Goal: Task Accomplishment & Management: Manage account settings

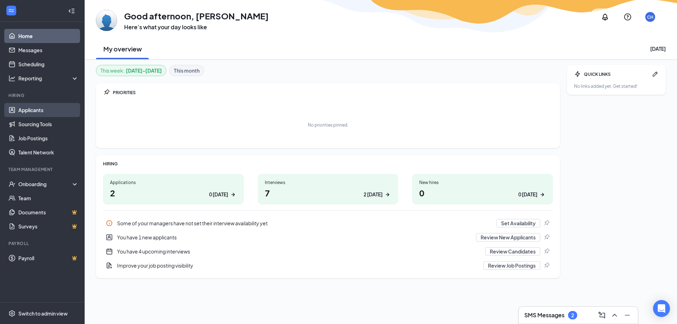
click at [28, 111] on link "Applicants" at bounding box center [48, 110] width 60 height 14
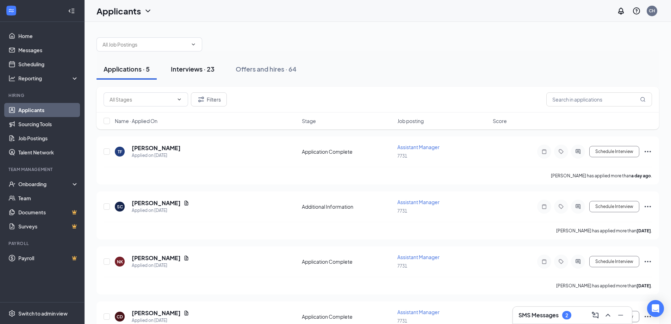
click at [172, 70] on div "Interviews · 23" at bounding box center [193, 68] width 44 height 9
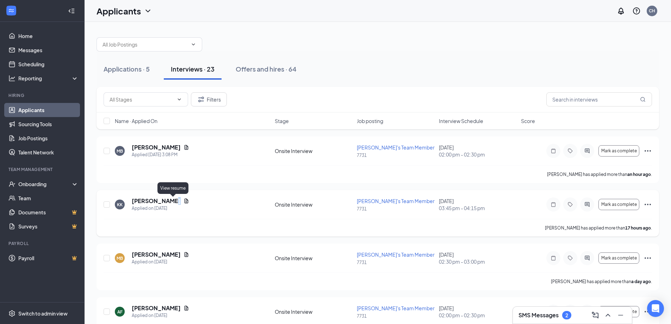
click at [184, 202] on icon "Document" at bounding box center [187, 201] width 6 height 6
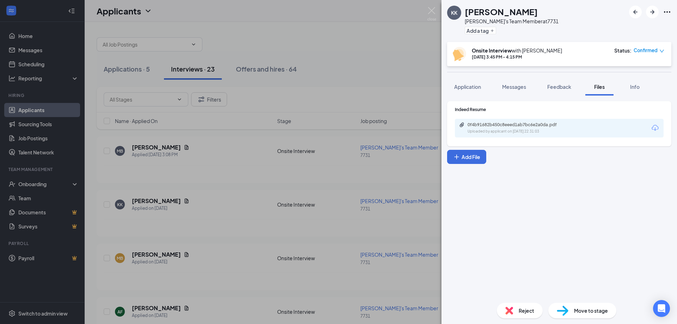
click at [539, 121] on div "0f4b91682b450c8eeed1ab7bc6e2a0da.pdf Uploaded by applicant on Oct 14, 2025 at 2…" at bounding box center [559, 128] width 209 height 19
click at [538, 127] on div "0f4b91682b450c8eeed1ab7bc6e2a0da.pdf" at bounding box center [516, 125] width 99 height 6
